Goal: Task Accomplishment & Management: Use online tool/utility

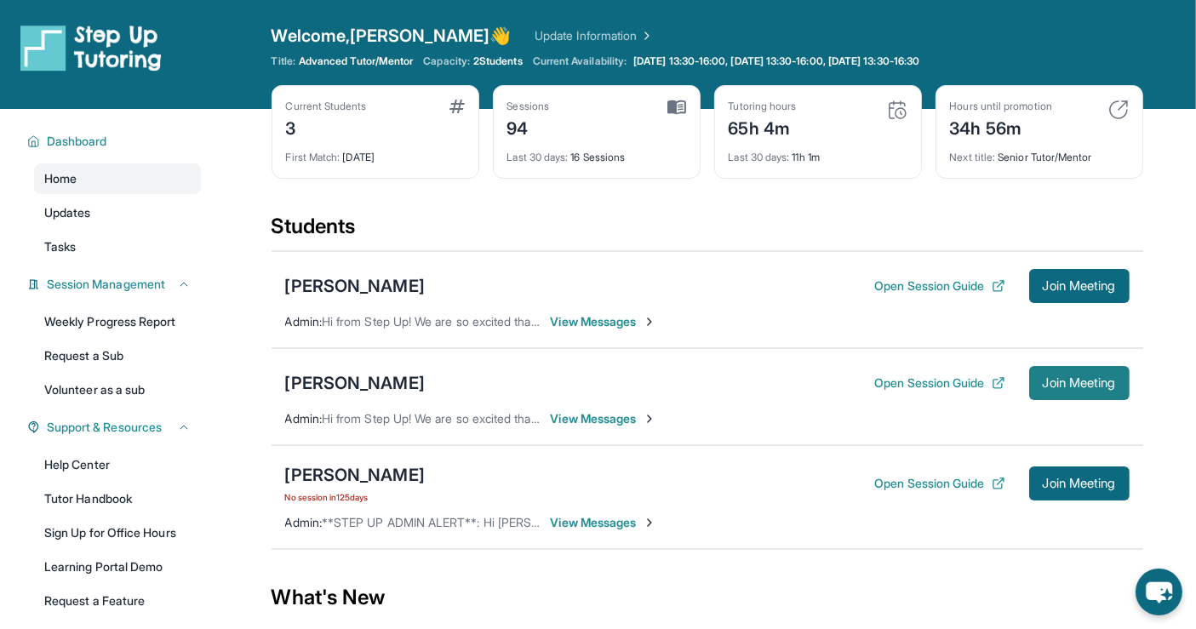
click at [1103, 378] on span "Join Meeting" at bounding box center [1078, 383] width 73 height 10
click at [1079, 282] on span "Join Meeting" at bounding box center [1078, 286] width 73 height 10
